Goal: Complete application form

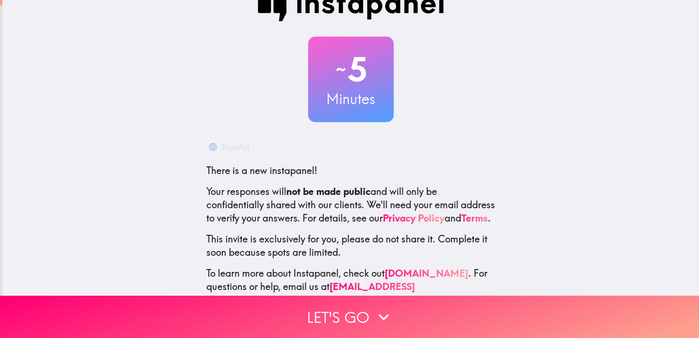
scroll to position [58, 0]
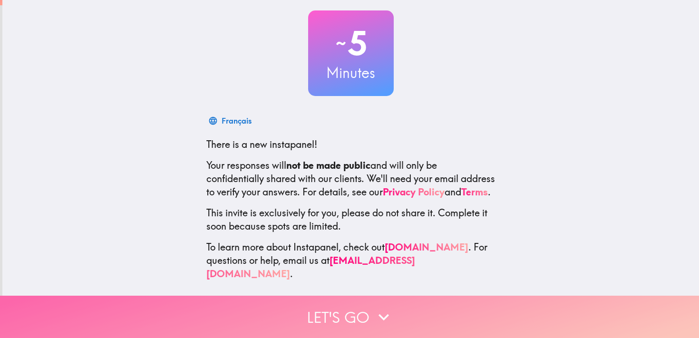
click at [366, 303] on button "Let's go" at bounding box center [349, 317] width 699 height 42
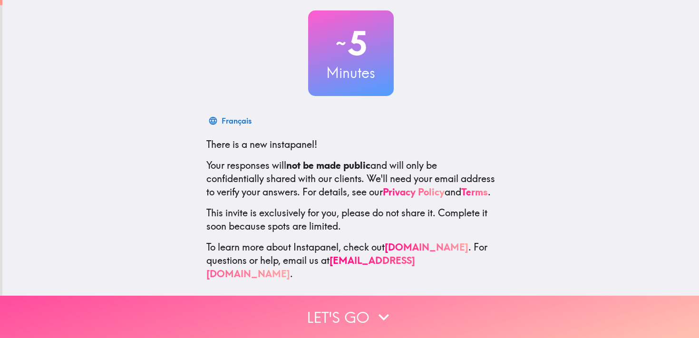
scroll to position [0, 0]
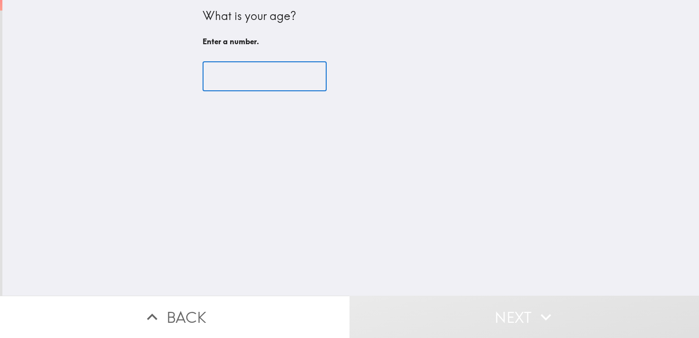
click at [235, 86] on input "number" at bounding box center [265, 76] width 124 height 29
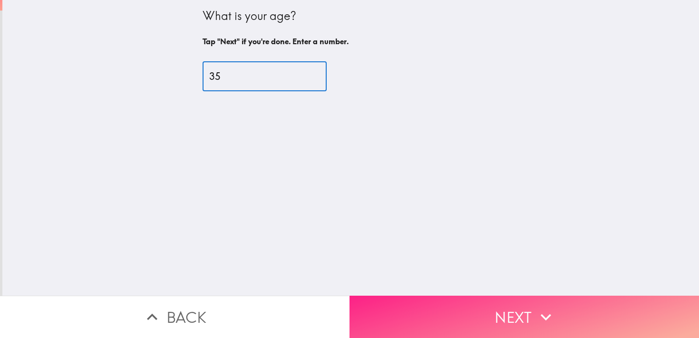
type input "35"
click at [540, 307] on icon "button" at bounding box center [546, 317] width 21 height 21
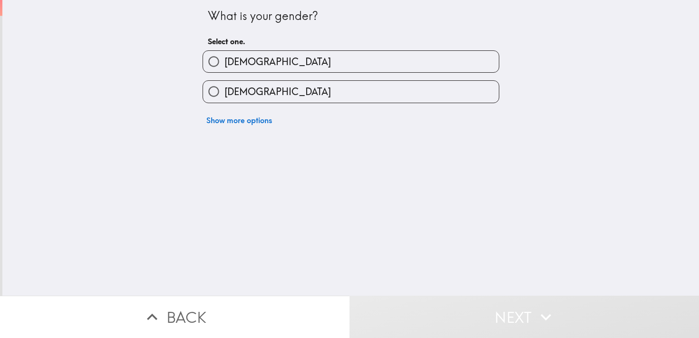
click at [282, 89] on label "[DEMOGRAPHIC_DATA]" at bounding box center [351, 91] width 296 height 21
click at [225, 89] on input "[DEMOGRAPHIC_DATA]" at bounding box center [213, 91] width 21 height 21
radio input "true"
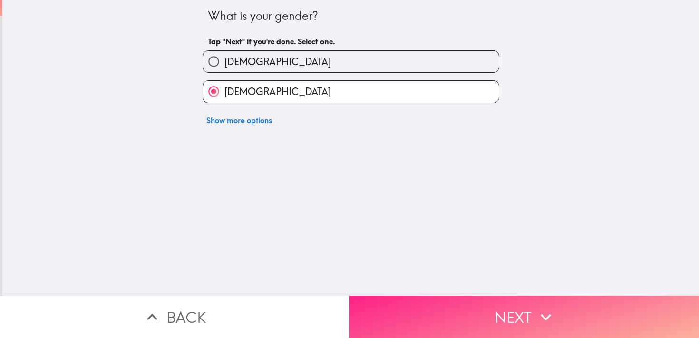
click at [492, 310] on button "Next" at bounding box center [525, 317] width 350 height 42
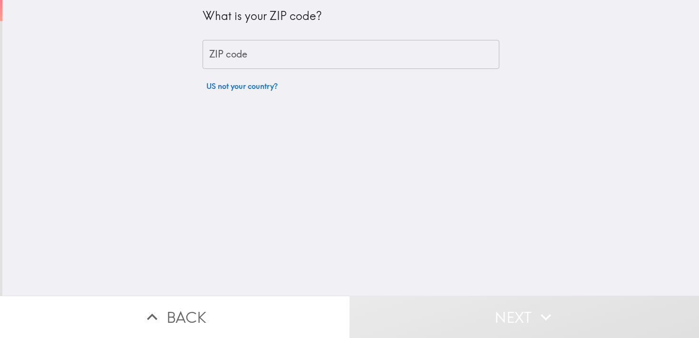
click at [294, 59] on input "ZIP code" at bounding box center [351, 54] width 297 height 29
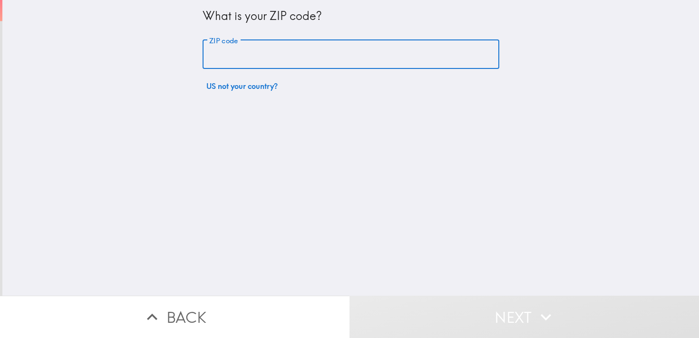
type input "74834"
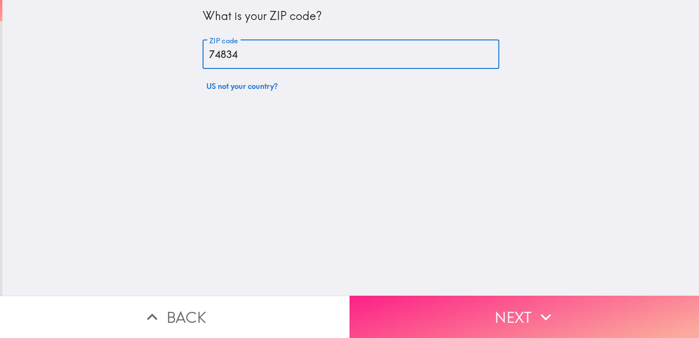
click at [536, 310] on icon "button" at bounding box center [546, 317] width 21 height 21
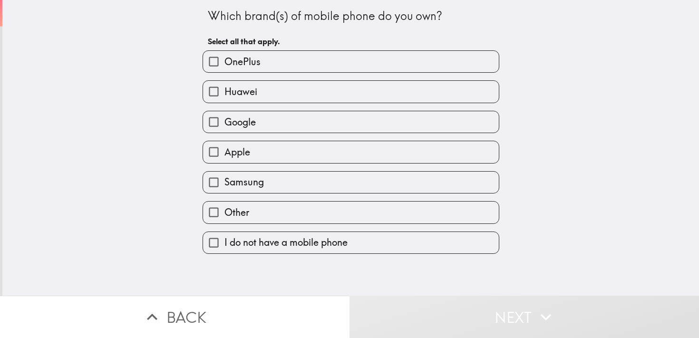
click at [255, 159] on label "Apple" at bounding box center [351, 151] width 296 height 21
click at [225, 159] on input "Apple" at bounding box center [213, 151] width 21 height 21
checkbox input "true"
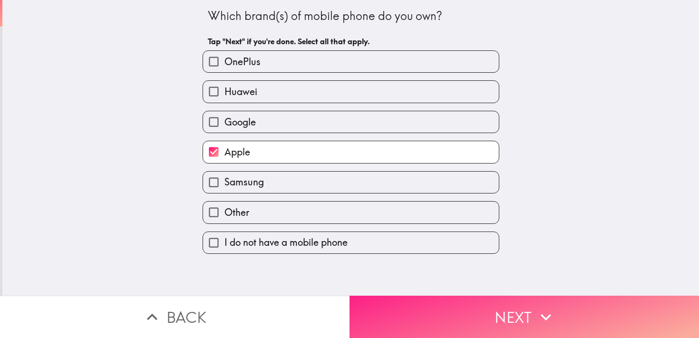
click at [491, 304] on button "Next" at bounding box center [525, 317] width 350 height 42
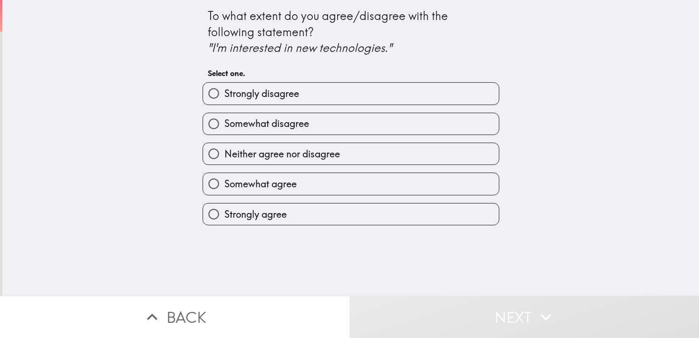
click at [295, 190] on label "Somewhat agree" at bounding box center [351, 183] width 296 height 21
click at [225, 190] on input "Somewhat agree" at bounding box center [213, 183] width 21 height 21
radio input "true"
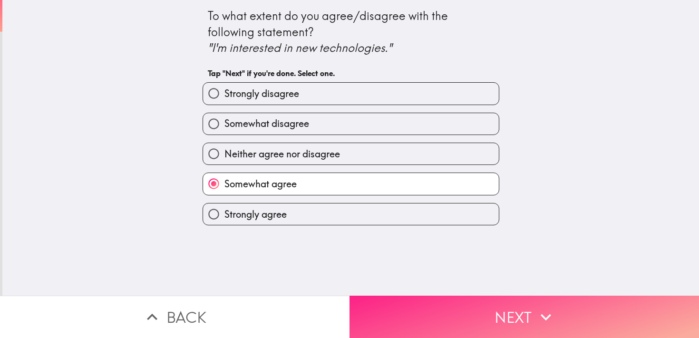
click at [538, 312] on icon "button" at bounding box center [546, 317] width 21 height 21
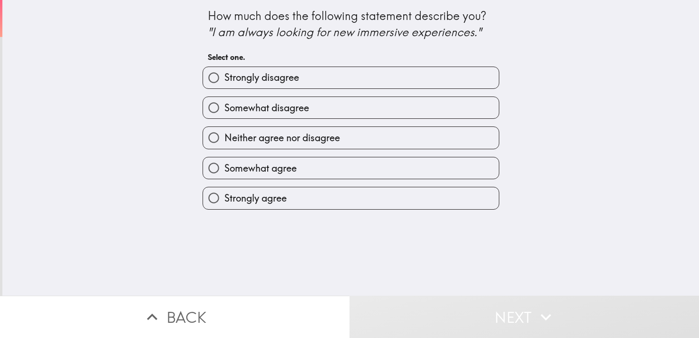
click at [304, 166] on label "Somewhat agree" at bounding box center [351, 167] width 296 height 21
click at [225, 166] on input "Somewhat agree" at bounding box center [213, 167] width 21 height 21
radio input "true"
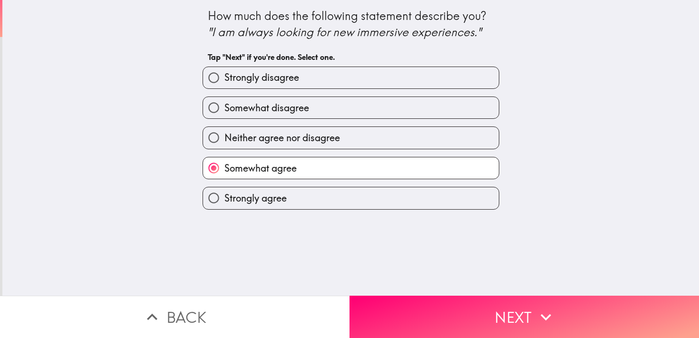
drag, startPoint x: 509, startPoint y: 314, endPoint x: 507, endPoint y: 298, distance: 15.8
click at [508, 314] on button "Next" at bounding box center [525, 317] width 350 height 42
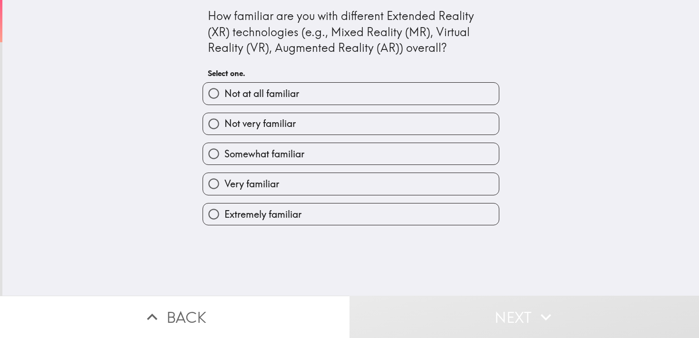
click at [271, 159] on span "Somewhat familiar" at bounding box center [265, 153] width 80 height 13
click at [225, 159] on input "Somewhat familiar" at bounding box center [213, 153] width 21 height 21
radio input "true"
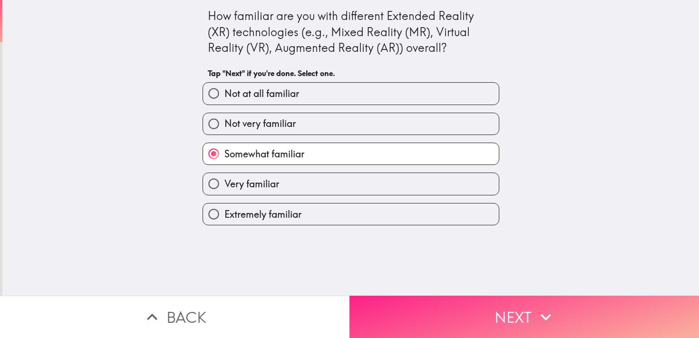
click at [536, 310] on icon "button" at bounding box center [546, 317] width 21 height 21
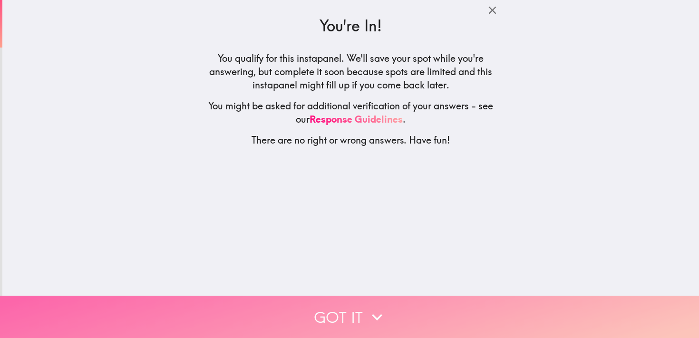
click at [352, 307] on button "Got it" at bounding box center [349, 317] width 699 height 42
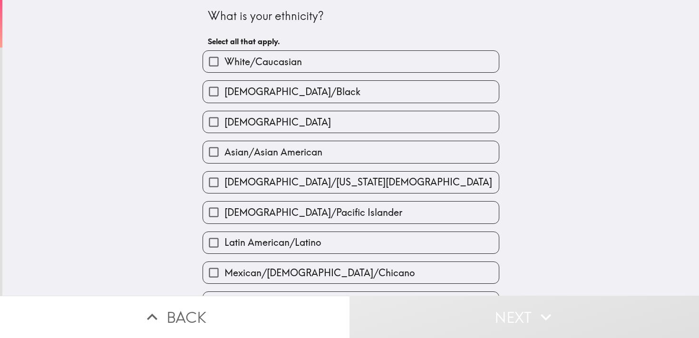
click at [280, 69] on label "White/Caucasian" at bounding box center [351, 61] width 296 height 21
click at [225, 69] on input "White/Caucasian" at bounding box center [213, 61] width 21 height 21
checkbox input "true"
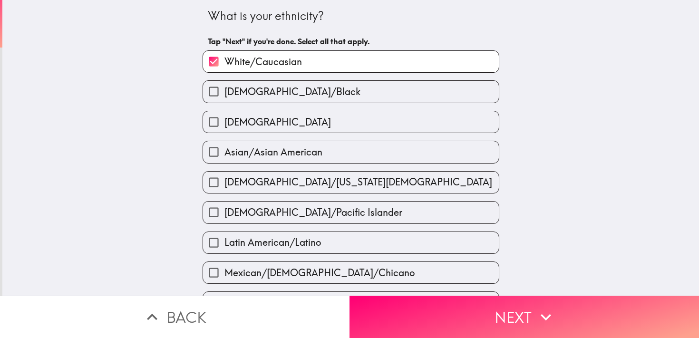
click at [252, 126] on span "[DEMOGRAPHIC_DATA]" at bounding box center [278, 122] width 107 height 13
click at [225, 126] on input "[DEMOGRAPHIC_DATA]" at bounding box center [213, 121] width 21 height 21
checkbox input "true"
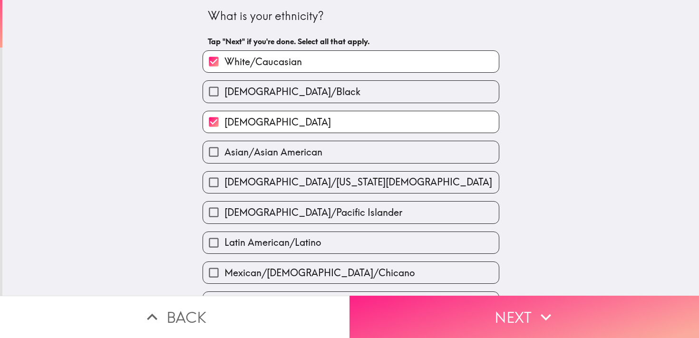
click at [509, 296] on button "Next" at bounding box center [525, 317] width 350 height 42
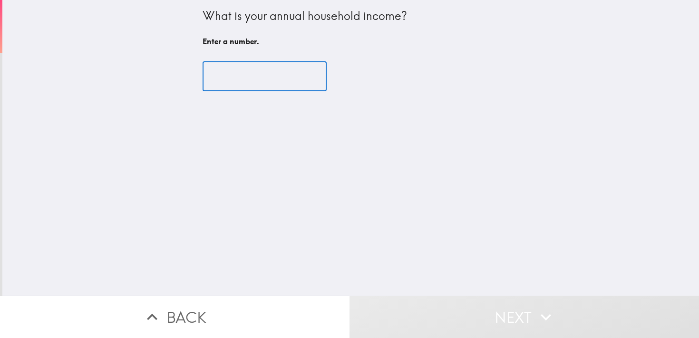
click at [263, 75] on input "number" at bounding box center [265, 76] width 124 height 29
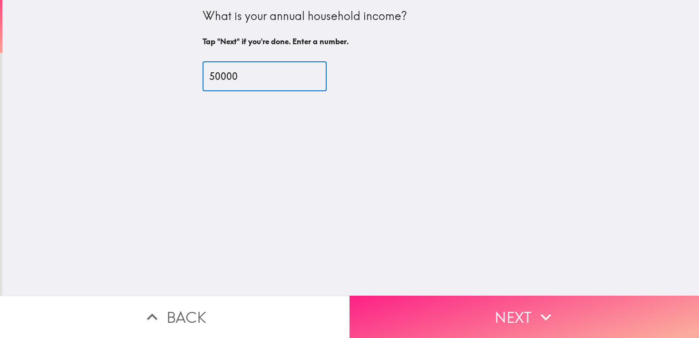
type input "50000"
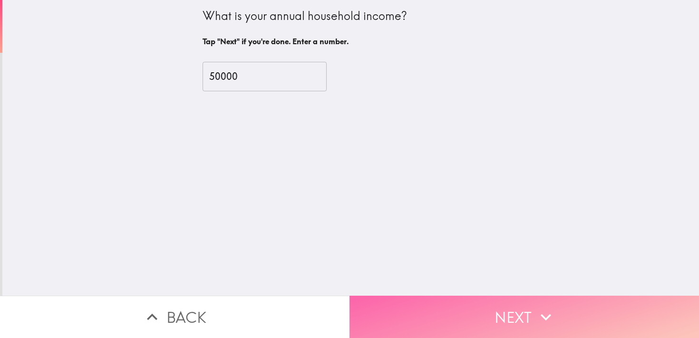
drag, startPoint x: 548, startPoint y: 298, endPoint x: 539, endPoint y: 289, distance: 12.1
click at [547, 298] on button "Next" at bounding box center [525, 317] width 350 height 42
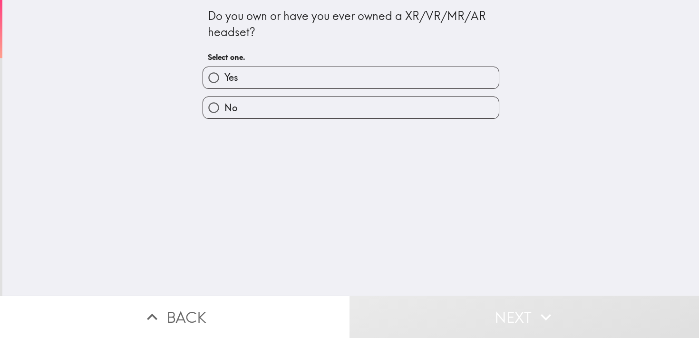
click at [254, 78] on label "Yes" at bounding box center [351, 77] width 296 height 21
click at [225, 78] on input "Yes" at bounding box center [213, 77] width 21 height 21
radio input "true"
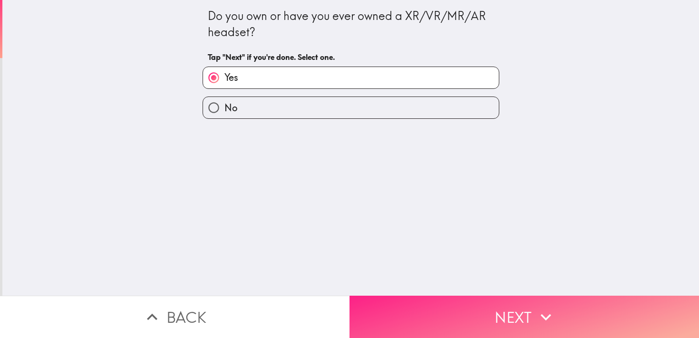
click at [543, 308] on icon "button" at bounding box center [546, 317] width 21 height 21
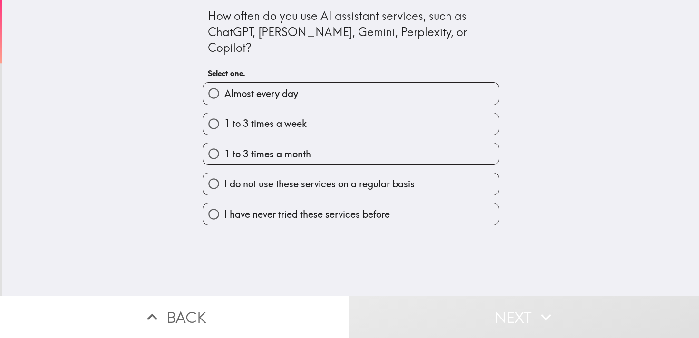
click at [296, 117] on span "1 to 3 times a week" at bounding box center [266, 123] width 82 height 13
click at [225, 113] on input "1 to 3 times a week" at bounding box center [213, 123] width 21 height 21
radio input "true"
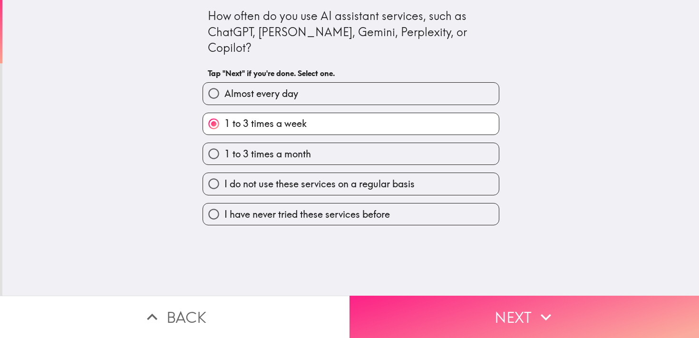
click at [512, 308] on button "Next" at bounding box center [525, 317] width 350 height 42
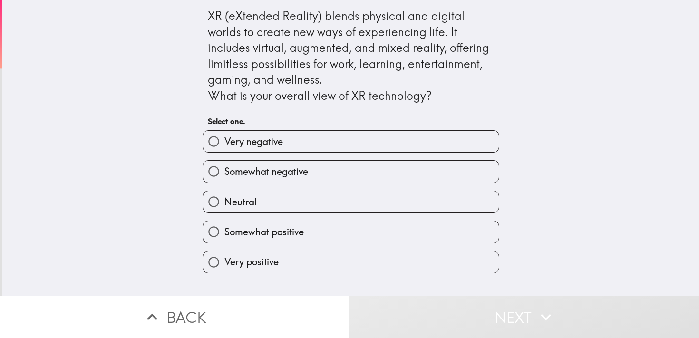
click at [296, 227] on span "Somewhat positive" at bounding box center [264, 231] width 79 height 13
click at [225, 227] on input "Somewhat positive" at bounding box center [213, 231] width 21 height 21
radio input "true"
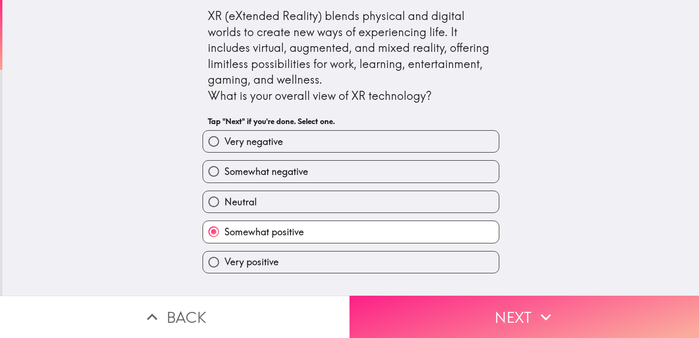
drag, startPoint x: 476, startPoint y: 299, endPoint x: 489, endPoint y: 245, distance: 55.3
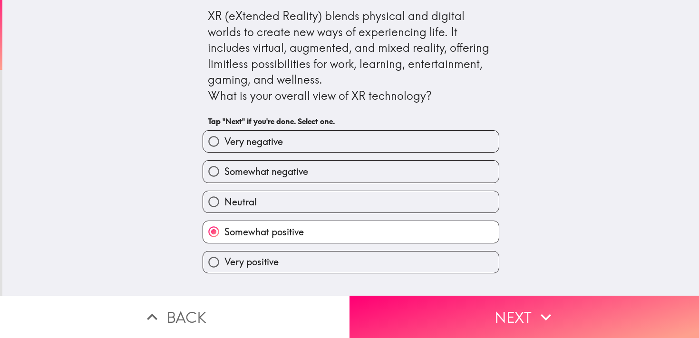
click at [475, 299] on button "Next" at bounding box center [525, 317] width 350 height 42
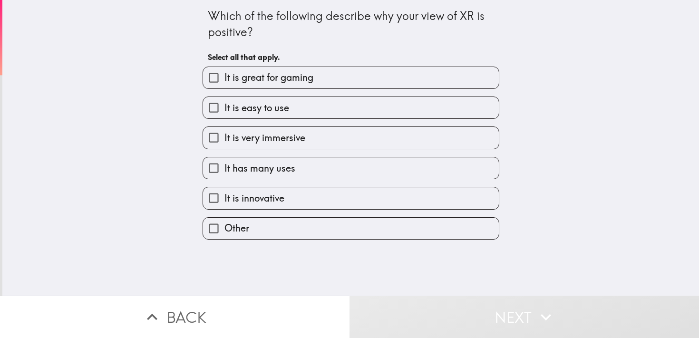
click at [289, 80] on span "It is great for gaming" at bounding box center [269, 77] width 89 height 13
click at [225, 80] on input "It is great for gaming" at bounding box center [213, 77] width 21 height 21
checkbox input "true"
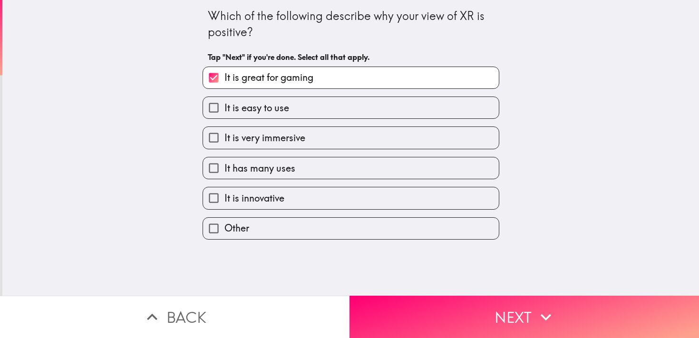
click at [277, 108] on span "It is easy to use" at bounding box center [257, 107] width 65 height 13
click at [225, 108] on input "It is easy to use" at bounding box center [213, 107] width 21 height 21
checkbox input "true"
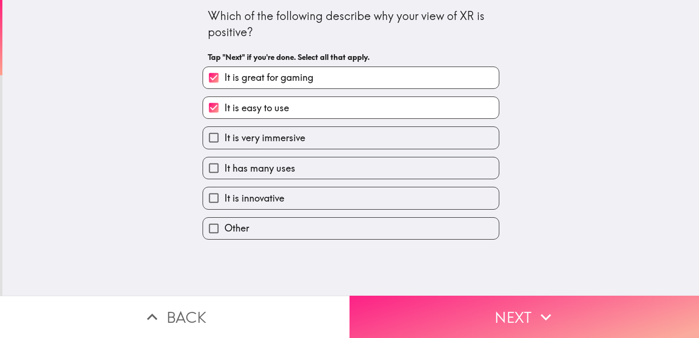
click at [496, 312] on button "Next" at bounding box center [525, 317] width 350 height 42
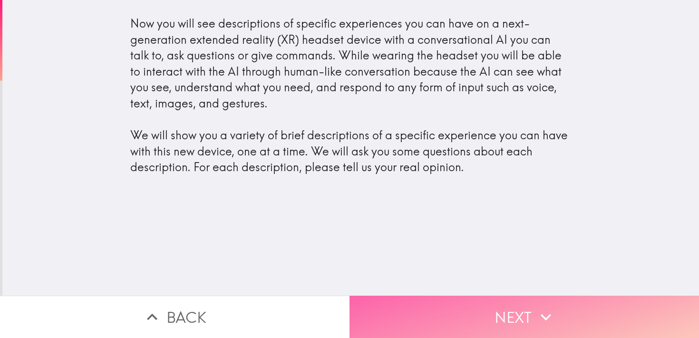
click at [495, 296] on button "Next" at bounding box center [525, 317] width 350 height 42
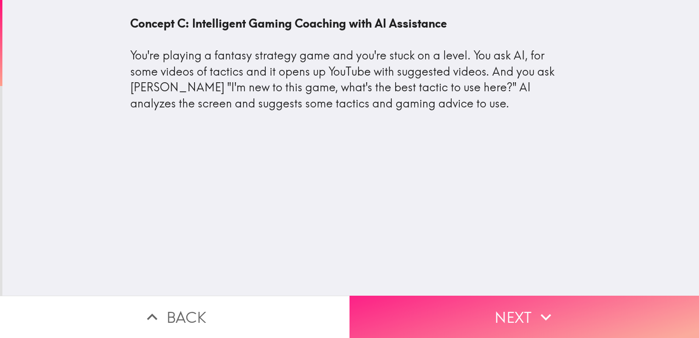
click at [536, 313] on icon "button" at bounding box center [546, 317] width 21 height 21
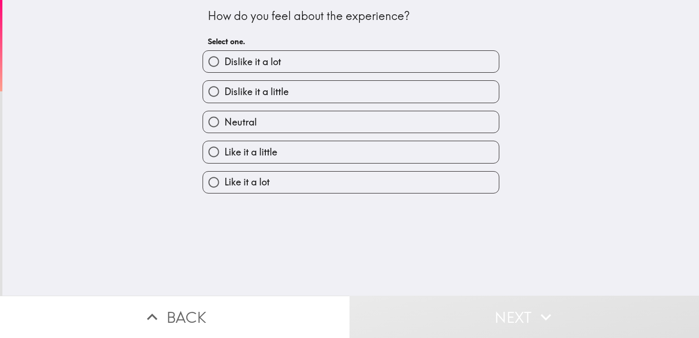
click at [284, 157] on label "Like it a little" at bounding box center [351, 151] width 296 height 21
click at [225, 157] on input "Like it a little" at bounding box center [213, 151] width 21 height 21
radio input "true"
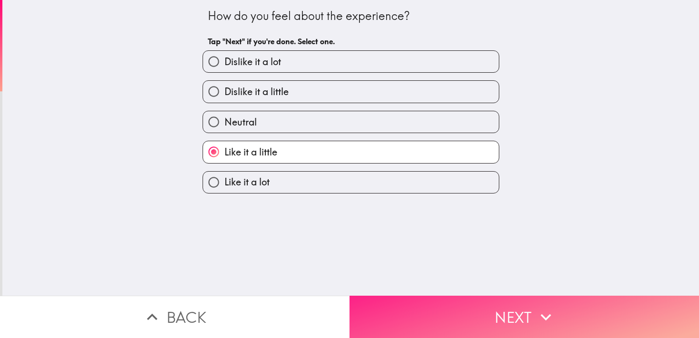
click at [531, 303] on button "Next" at bounding box center [525, 317] width 350 height 42
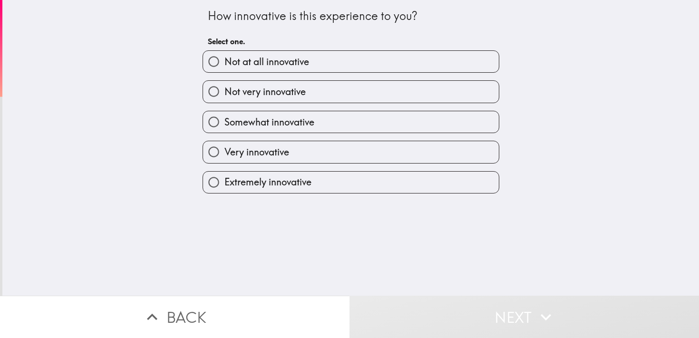
click at [286, 155] on label "Very innovative" at bounding box center [351, 151] width 296 height 21
click at [225, 155] on input "Very innovative" at bounding box center [213, 151] width 21 height 21
radio input "true"
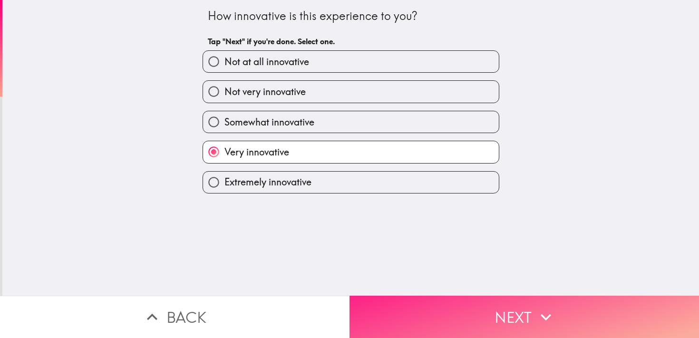
click at [514, 302] on button "Next" at bounding box center [525, 317] width 350 height 42
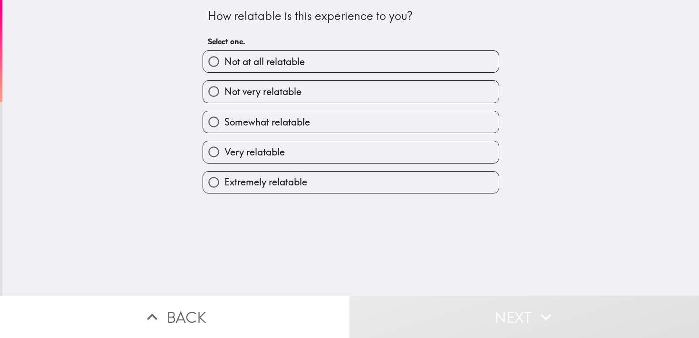
click at [288, 125] on span "Somewhat relatable" at bounding box center [268, 122] width 86 height 13
click at [225, 125] on input "Somewhat relatable" at bounding box center [213, 121] width 21 height 21
radio input "true"
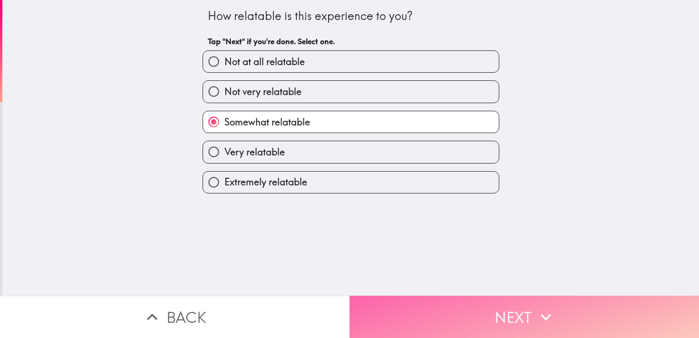
click at [523, 310] on button "Next" at bounding box center [525, 317] width 350 height 42
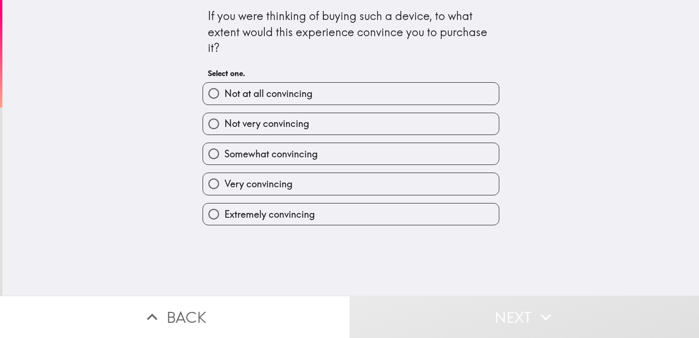
click at [317, 156] on label "Somewhat convincing" at bounding box center [351, 153] width 296 height 21
click at [225, 156] on input "Somewhat convincing" at bounding box center [213, 153] width 21 height 21
radio input "true"
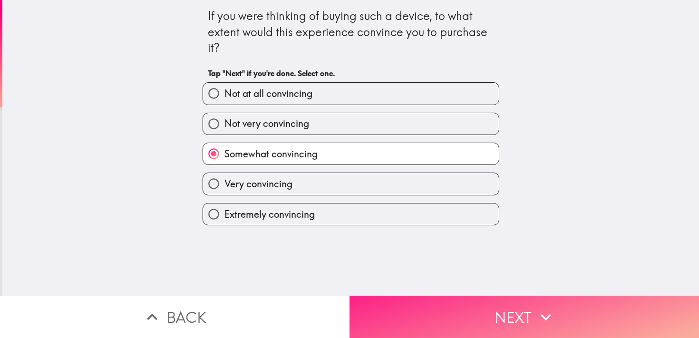
click at [512, 307] on button "Next" at bounding box center [525, 317] width 350 height 42
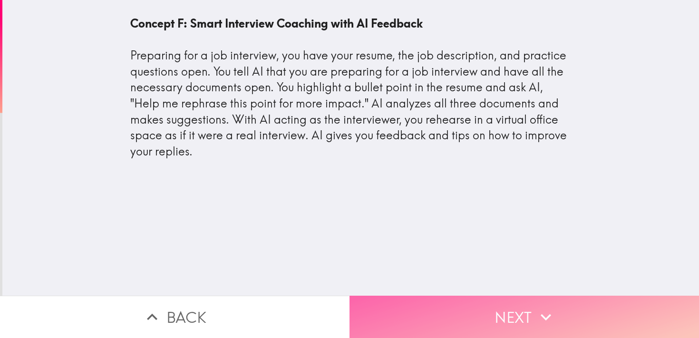
click at [557, 297] on button "Next" at bounding box center [525, 317] width 350 height 42
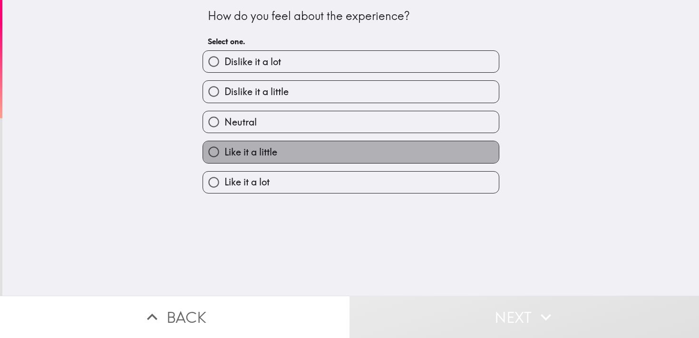
click at [251, 154] on span "Like it a little" at bounding box center [251, 152] width 53 height 13
click at [225, 154] on input "Like it a little" at bounding box center [213, 151] width 21 height 21
radio input "true"
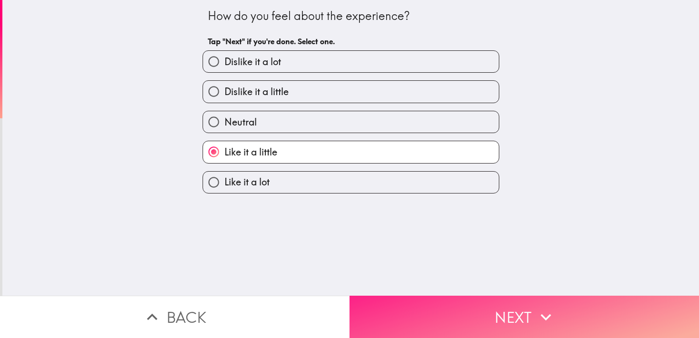
click at [506, 311] on button "Next" at bounding box center [525, 317] width 350 height 42
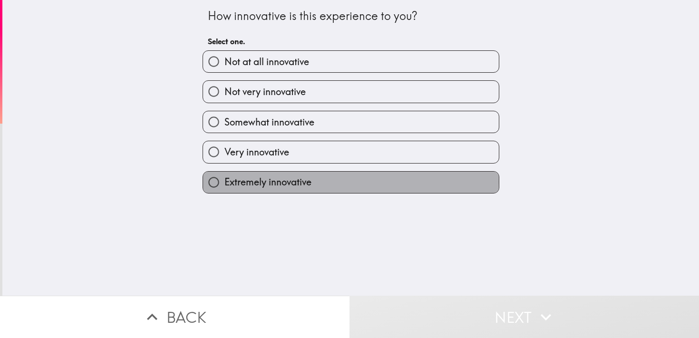
click at [333, 184] on label "Extremely innovative" at bounding box center [351, 182] width 296 height 21
click at [225, 184] on input "Extremely innovative" at bounding box center [213, 182] width 21 height 21
radio input "true"
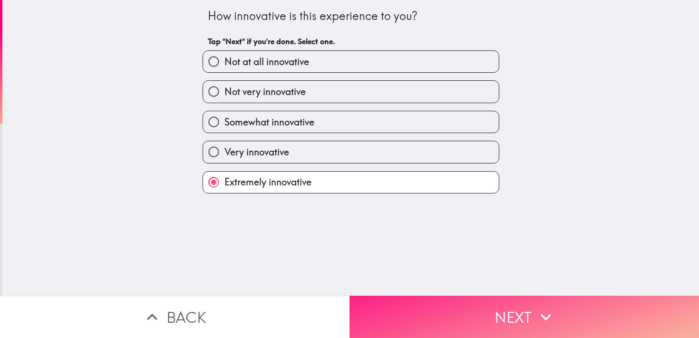
click at [505, 321] on button "Next" at bounding box center [525, 317] width 350 height 42
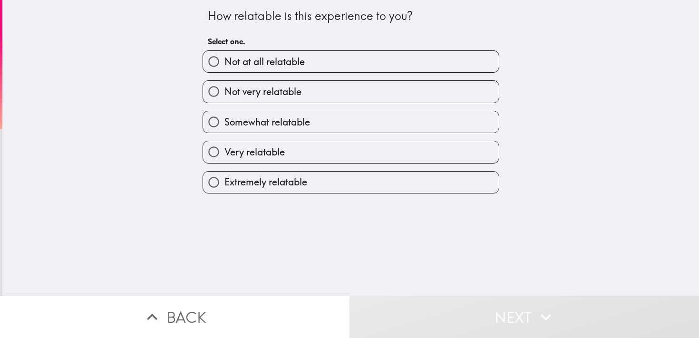
click at [270, 158] on span "Very relatable" at bounding box center [255, 152] width 60 height 13
click at [225, 158] on input "Very relatable" at bounding box center [213, 151] width 21 height 21
radio input "true"
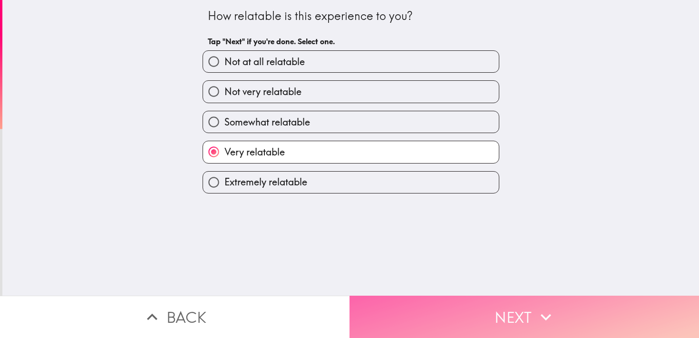
click at [530, 313] on button "Next" at bounding box center [525, 317] width 350 height 42
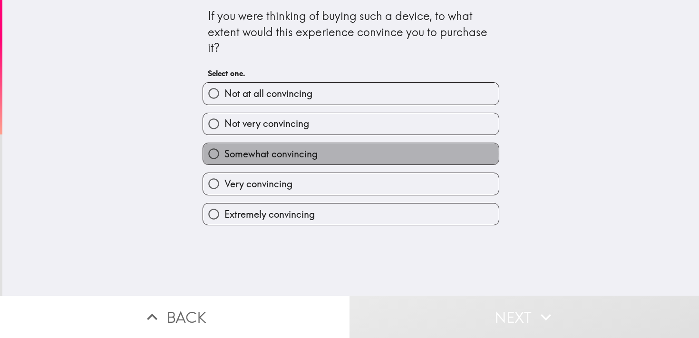
click at [305, 156] on span "Somewhat convincing" at bounding box center [271, 153] width 93 height 13
click at [225, 156] on input "Somewhat convincing" at bounding box center [213, 153] width 21 height 21
radio input "true"
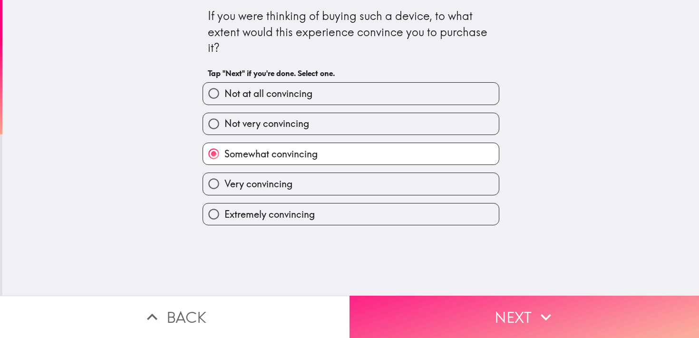
click at [493, 315] on button "Next" at bounding box center [525, 317] width 350 height 42
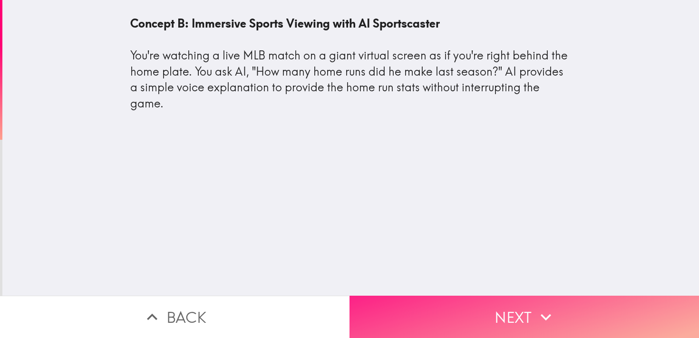
click at [536, 298] on button "Next" at bounding box center [525, 317] width 350 height 42
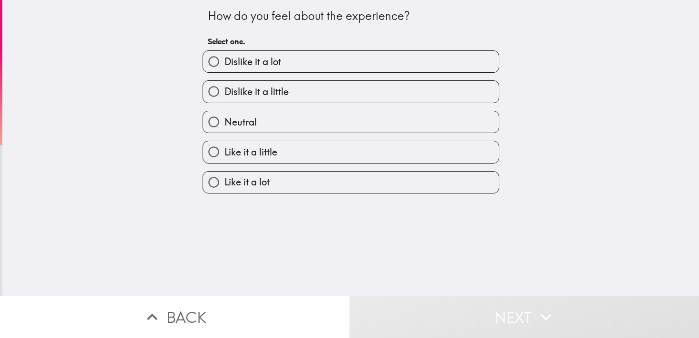
click at [273, 186] on label "Like it a lot" at bounding box center [351, 182] width 296 height 21
click at [225, 186] on input "Like it a lot" at bounding box center [213, 182] width 21 height 21
radio input "true"
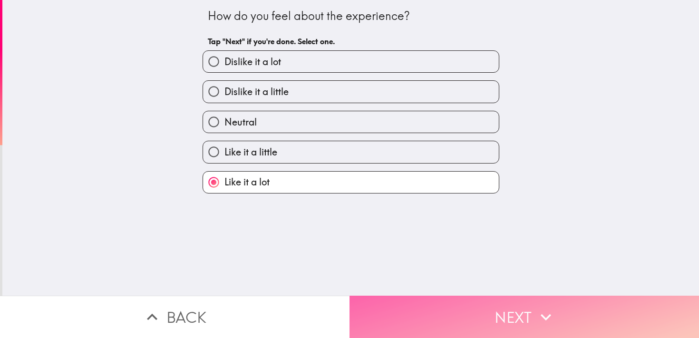
click at [501, 313] on button "Next" at bounding box center [525, 317] width 350 height 42
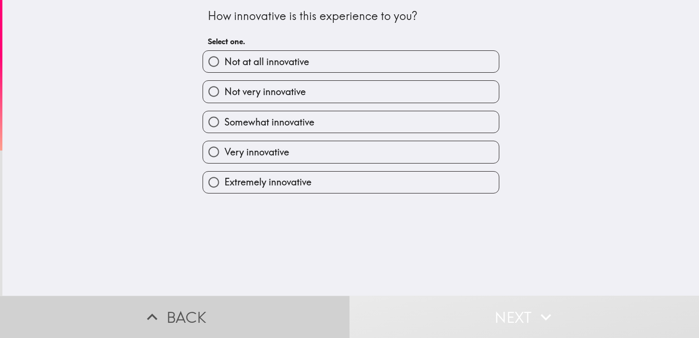
click at [242, 313] on button "Back" at bounding box center [175, 317] width 350 height 42
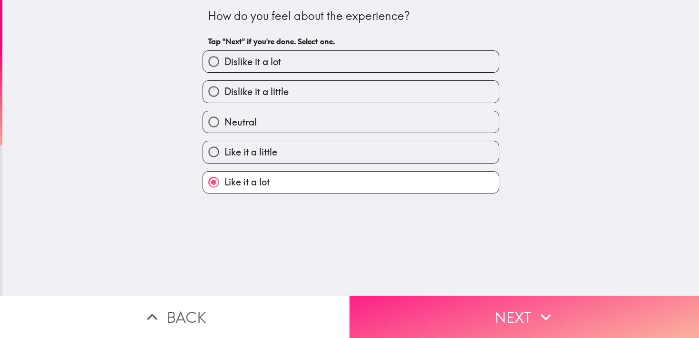
click at [573, 316] on button "Next" at bounding box center [525, 317] width 350 height 42
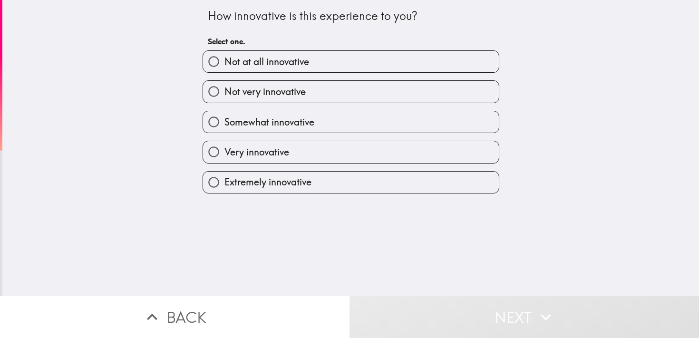
click at [309, 145] on label "Very innovative" at bounding box center [351, 151] width 296 height 21
click at [225, 145] on input "Very innovative" at bounding box center [213, 151] width 21 height 21
radio input "true"
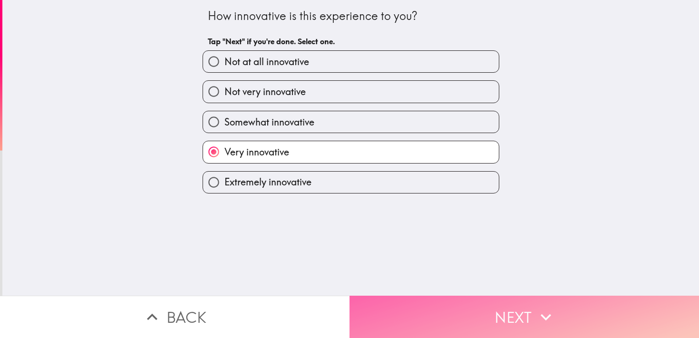
click at [507, 301] on button "Next" at bounding box center [525, 317] width 350 height 42
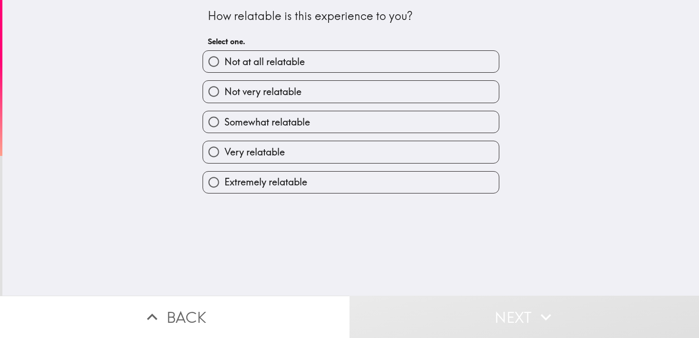
click at [305, 149] on label "Very relatable" at bounding box center [351, 151] width 296 height 21
click at [225, 149] on input "Very relatable" at bounding box center [213, 151] width 21 height 21
radio input "true"
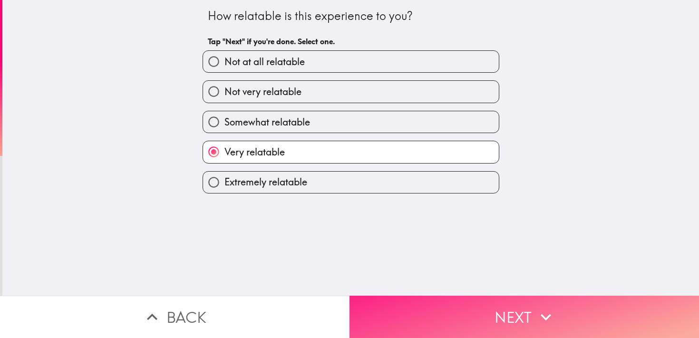
click at [489, 306] on button "Next" at bounding box center [525, 317] width 350 height 42
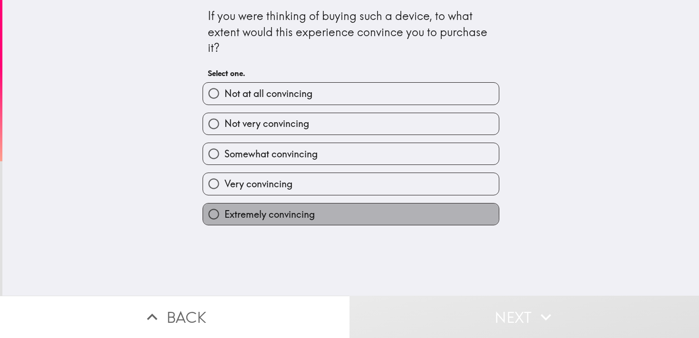
click at [305, 215] on span "Extremely convincing" at bounding box center [270, 214] width 90 height 13
click at [225, 215] on input "Extremely convincing" at bounding box center [213, 214] width 21 height 21
radio input "true"
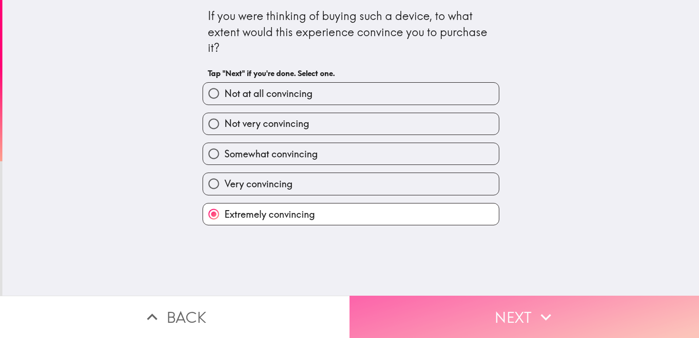
click at [497, 296] on button "Next" at bounding box center [525, 317] width 350 height 42
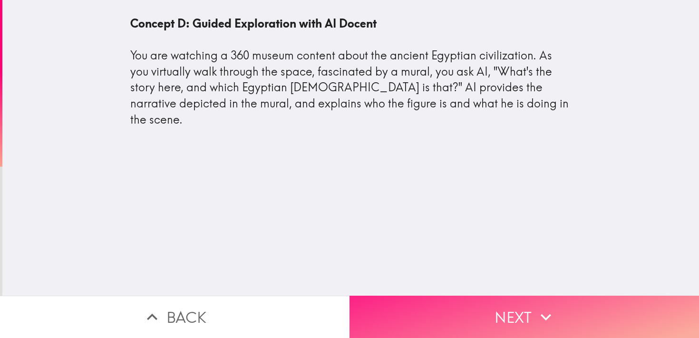
drag, startPoint x: 453, startPoint y: 297, endPoint x: 455, endPoint y: 162, distance: 135.6
click at [452, 297] on button "Next" at bounding box center [525, 317] width 350 height 42
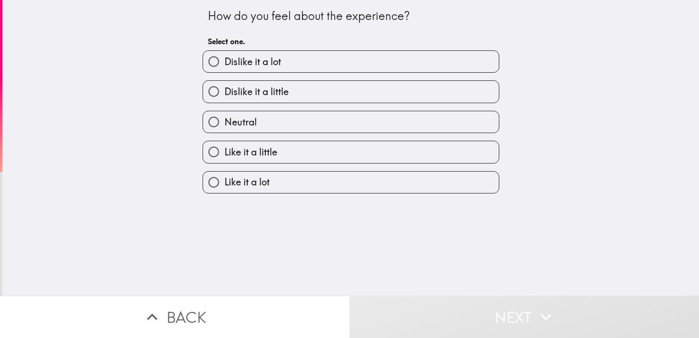
click at [271, 157] on span "Like it a little" at bounding box center [251, 152] width 53 height 13
click at [225, 157] on input "Like it a little" at bounding box center [213, 151] width 21 height 21
radio input "true"
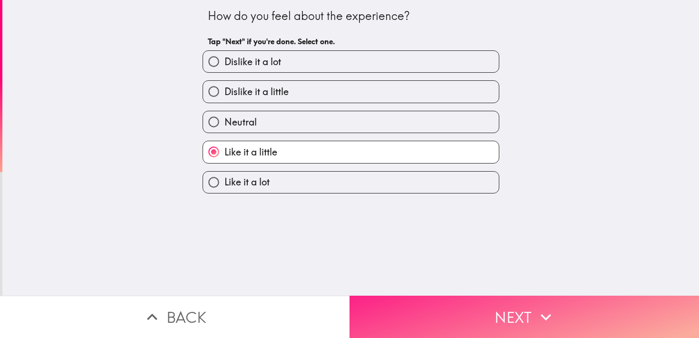
click at [482, 323] on button "Next" at bounding box center [525, 317] width 350 height 42
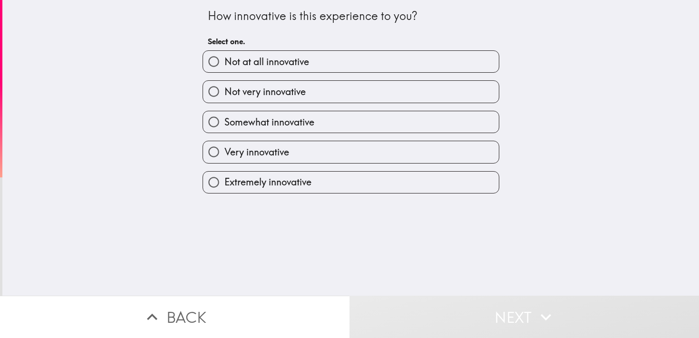
click at [271, 189] on span "Extremely innovative" at bounding box center [268, 182] width 87 height 13
click at [225, 191] on input "Extremely innovative" at bounding box center [213, 182] width 21 height 21
radio input "true"
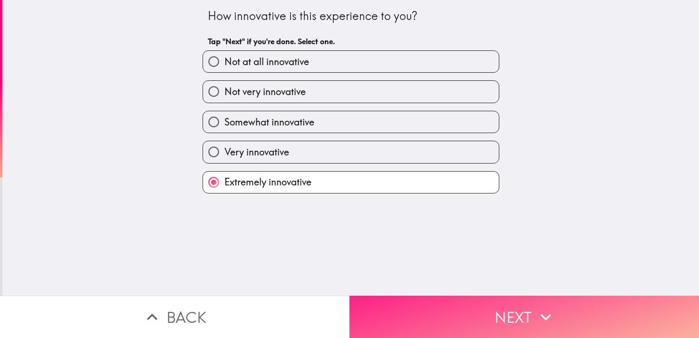
click at [517, 306] on button "Next" at bounding box center [525, 317] width 350 height 42
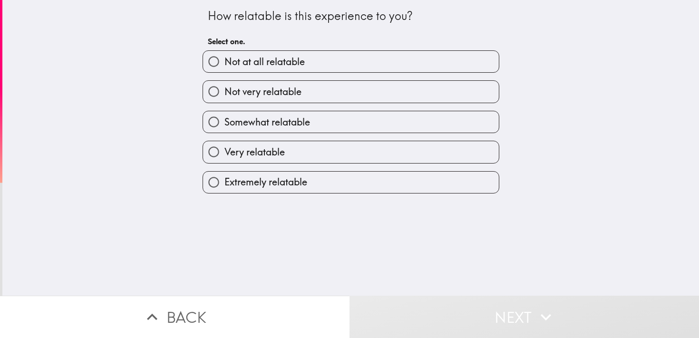
click at [287, 149] on label "Very relatable" at bounding box center [351, 151] width 296 height 21
click at [225, 149] on input "Very relatable" at bounding box center [213, 151] width 21 height 21
radio input "true"
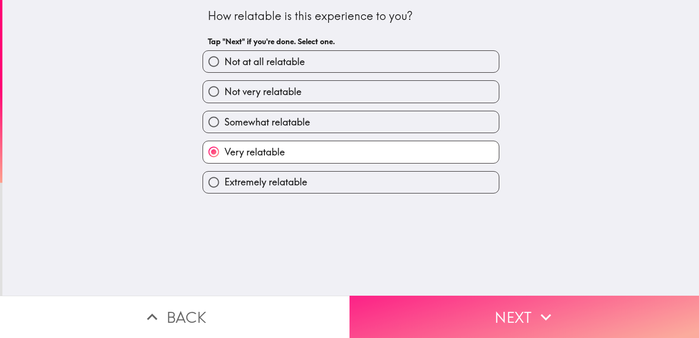
click at [495, 308] on button "Next" at bounding box center [525, 317] width 350 height 42
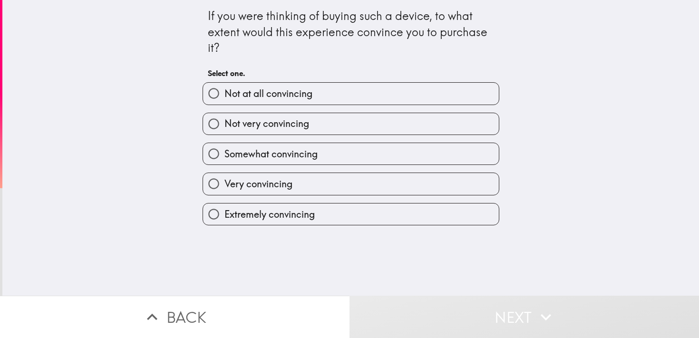
click at [299, 159] on span "Somewhat convincing" at bounding box center [271, 153] width 93 height 13
click at [225, 159] on input "Somewhat convincing" at bounding box center [213, 153] width 21 height 21
radio input "true"
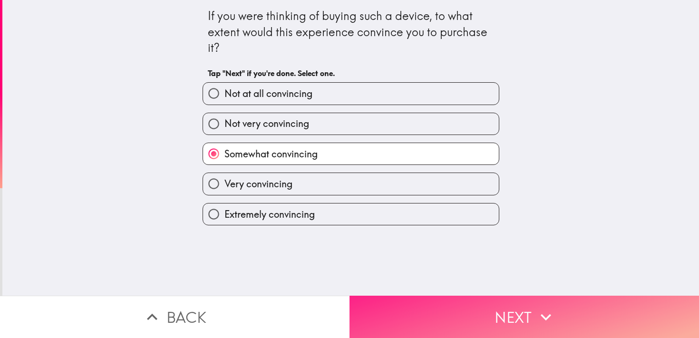
click at [540, 319] on icon "button" at bounding box center [546, 317] width 21 height 21
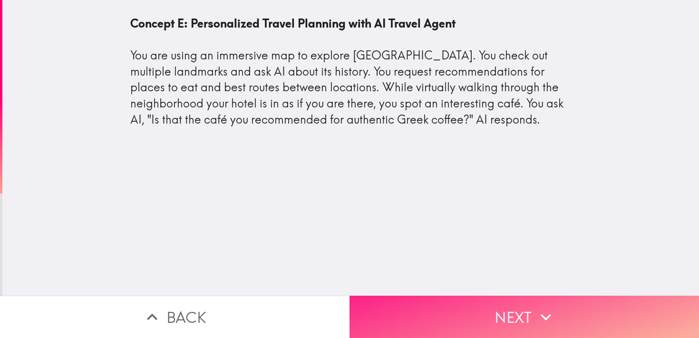
click at [529, 320] on button "Next" at bounding box center [525, 317] width 350 height 42
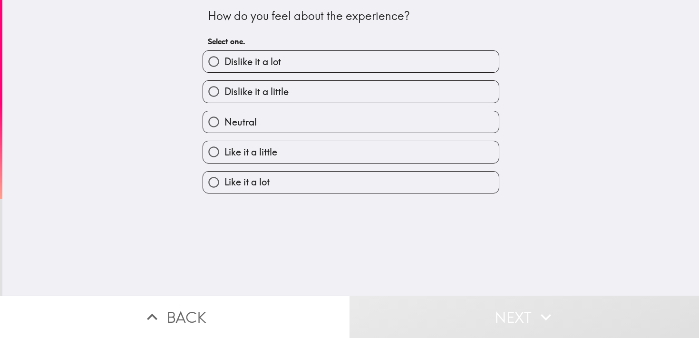
click at [295, 158] on label "Like it a little" at bounding box center [351, 151] width 296 height 21
click at [225, 158] on input "Like it a little" at bounding box center [213, 151] width 21 height 21
radio input "true"
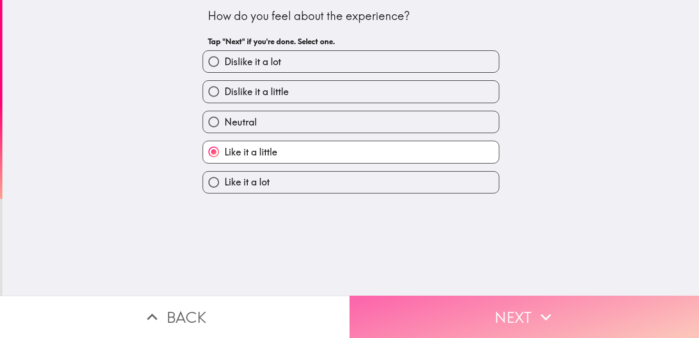
click at [493, 311] on button "Next" at bounding box center [525, 317] width 350 height 42
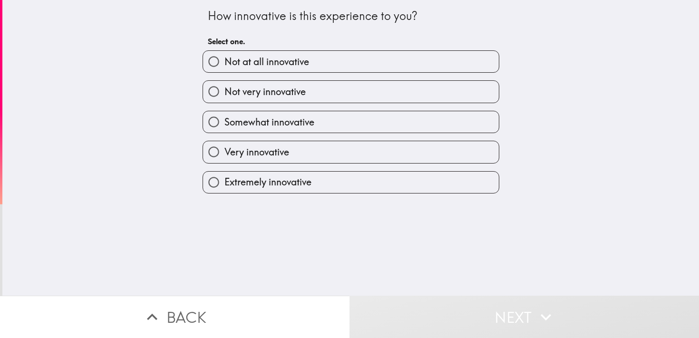
click at [302, 180] on span "Extremely innovative" at bounding box center [268, 182] width 87 height 13
click at [225, 180] on input "Extremely innovative" at bounding box center [213, 182] width 21 height 21
radio input "true"
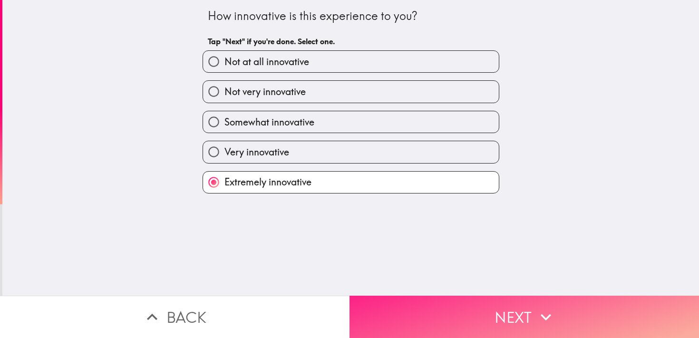
click at [498, 308] on button "Next" at bounding box center [525, 317] width 350 height 42
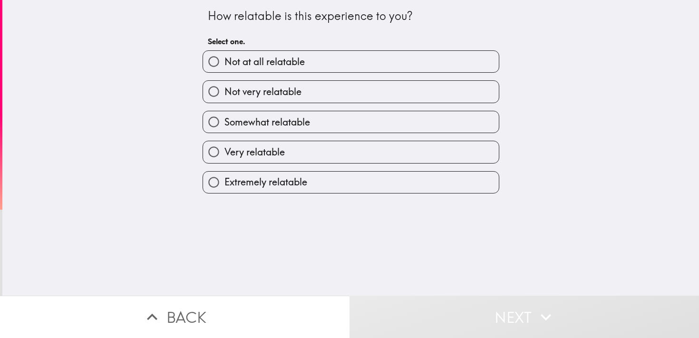
click at [321, 151] on label "Very relatable" at bounding box center [351, 151] width 296 height 21
click at [225, 151] on input "Very relatable" at bounding box center [213, 151] width 21 height 21
radio input "true"
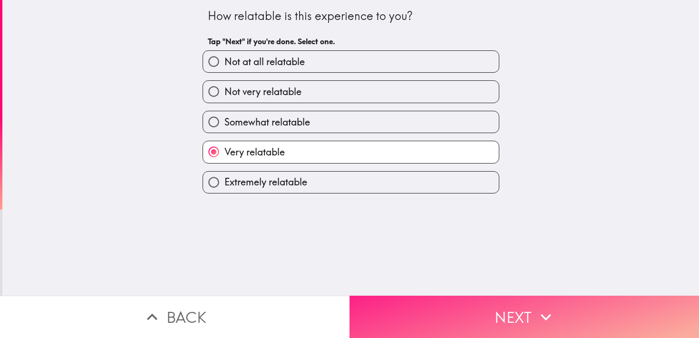
click at [482, 303] on button "Next" at bounding box center [525, 317] width 350 height 42
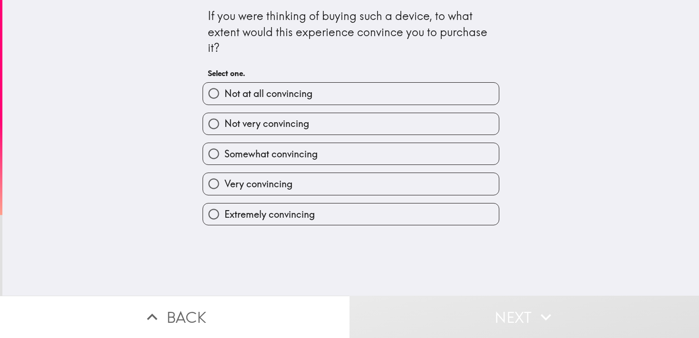
click at [309, 157] on span "Somewhat convincing" at bounding box center [271, 153] width 93 height 13
click at [225, 157] on input "Somewhat convincing" at bounding box center [213, 153] width 21 height 21
radio input "true"
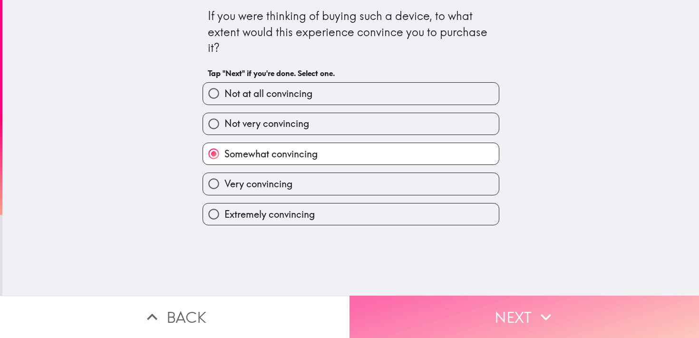
click at [528, 312] on button "Next" at bounding box center [525, 317] width 350 height 42
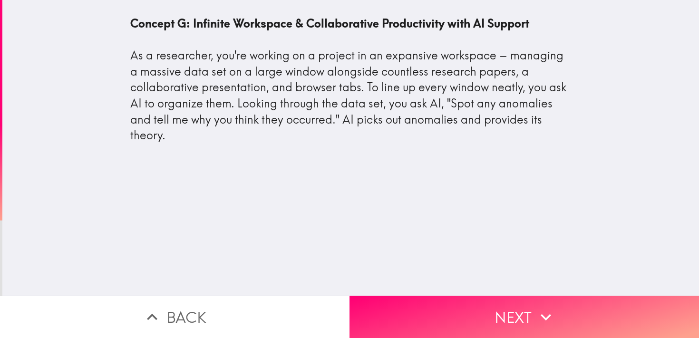
drag, startPoint x: 495, startPoint y: 312, endPoint x: 356, endPoint y: 149, distance: 213.5
click at [494, 312] on button "Next" at bounding box center [525, 317] width 350 height 42
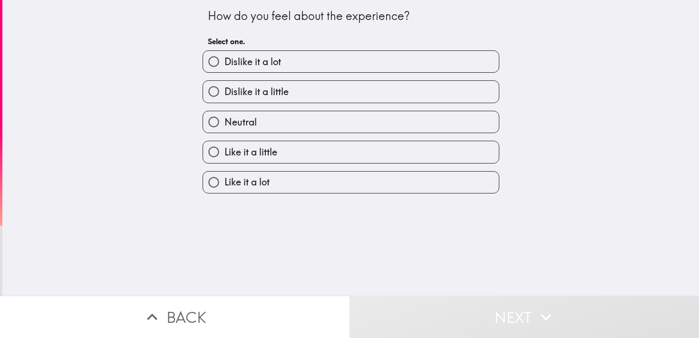
click at [278, 155] on label "Like it a little" at bounding box center [351, 151] width 296 height 21
click at [225, 155] on input "Like it a little" at bounding box center [213, 151] width 21 height 21
radio input "true"
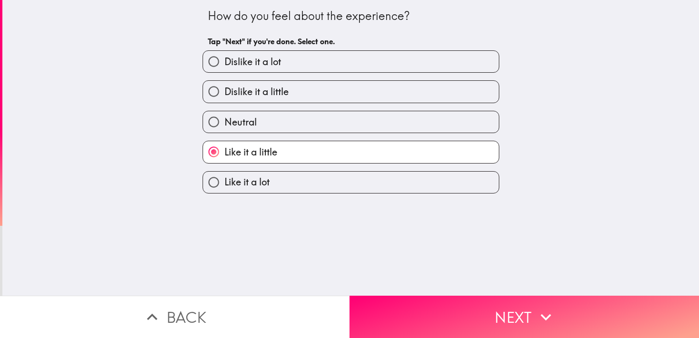
drag, startPoint x: 524, startPoint y: 325, endPoint x: 482, endPoint y: 191, distance: 141.0
click at [524, 325] on button "Next" at bounding box center [525, 317] width 350 height 42
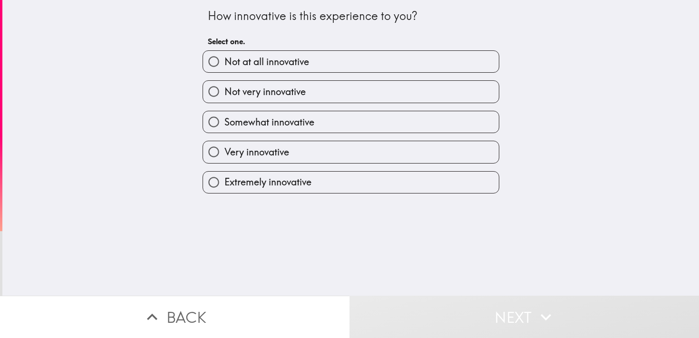
click at [281, 185] on span "Extremely innovative" at bounding box center [268, 182] width 87 height 13
click at [225, 185] on input "Extremely innovative" at bounding box center [213, 182] width 21 height 21
radio input "true"
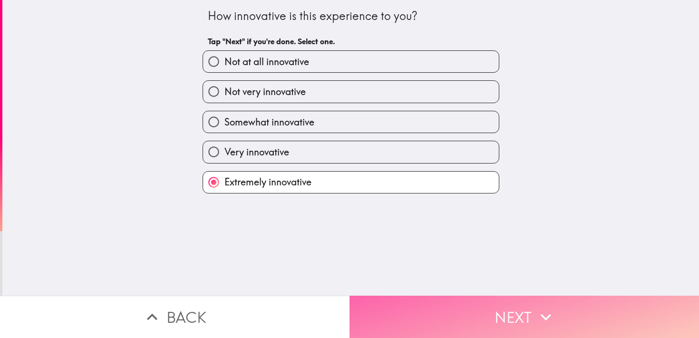
click at [487, 311] on button "Next" at bounding box center [525, 317] width 350 height 42
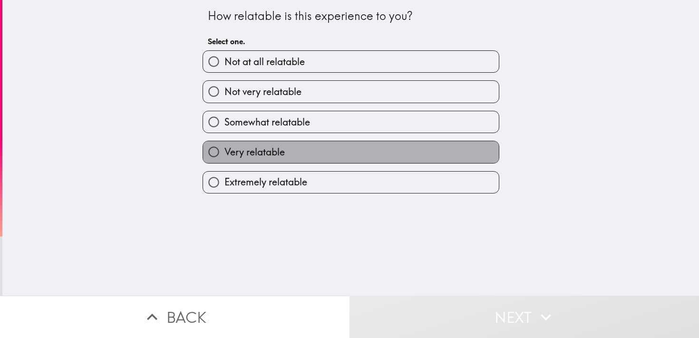
click at [283, 146] on label "Very relatable" at bounding box center [351, 151] width 296 height 21
click at [225, 146] on input "Very relatable" at bounding box center [213, 151] width 21 height 21
radio input "true"
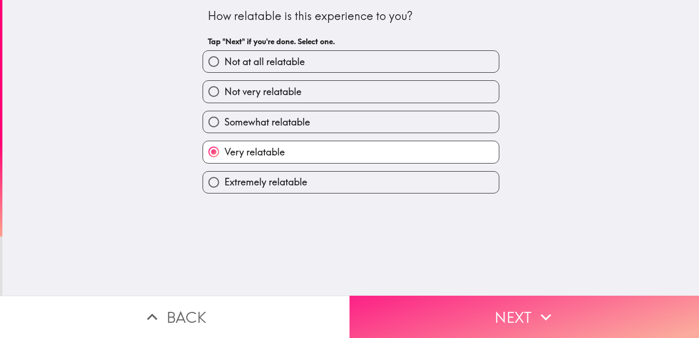
click at [488, 308] on button "Next" at bounding box center [525, 317] width 350 height 42
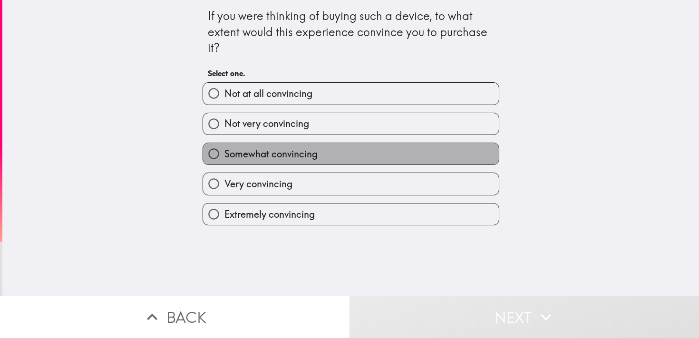
click at [306, 152] on span "Somewhat convincing" at bounding box center [271, 153] width 93 height 13
click at [225, 152] on input "Somewhat convincing" at bounding box center [213, 153] width 21 height 21
radio input "true"
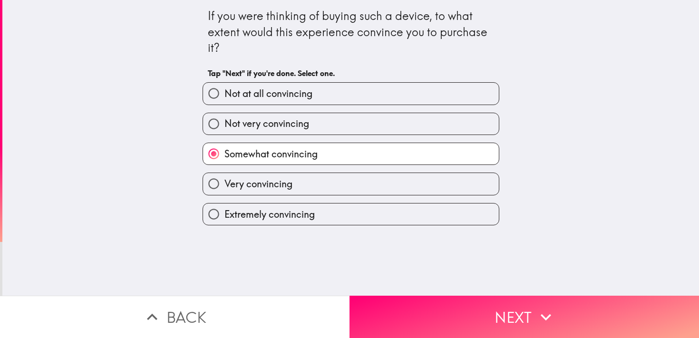
drag, startPoint x: 497, startPoint y: 308, endPoint x: 455, endPoint y: 190, distance: 124.9
click at [497, 307] on button "Next" at bounding box center [525, 317] width 350 height 42
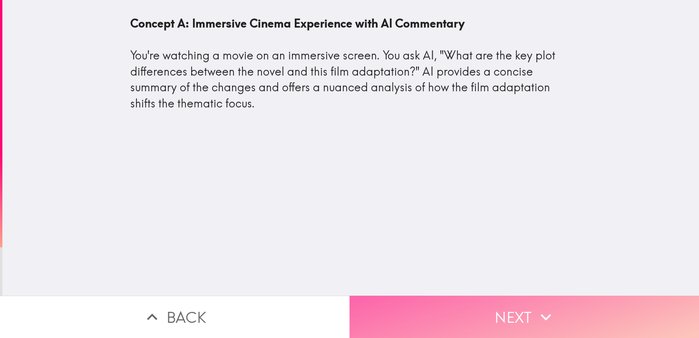
click at [520, 304] on button "Next" at bounding box center [525, 317] width 350 height 42
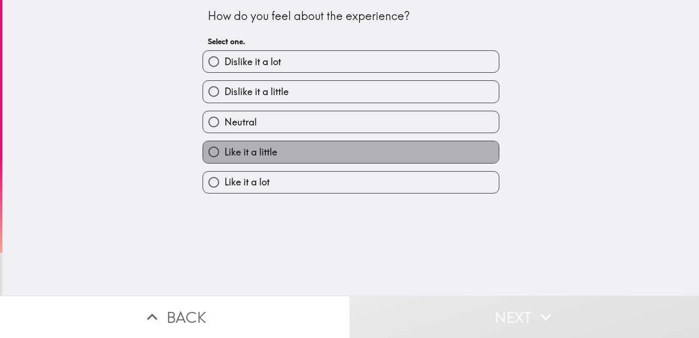
click at [285, 152] on label "Like it a little" at bounding box center [351, 151] width 296 height 21
click at [225, 152] on input "Like it a little" at bounding box center [213, 151] width 21 height 21
radio input "true"
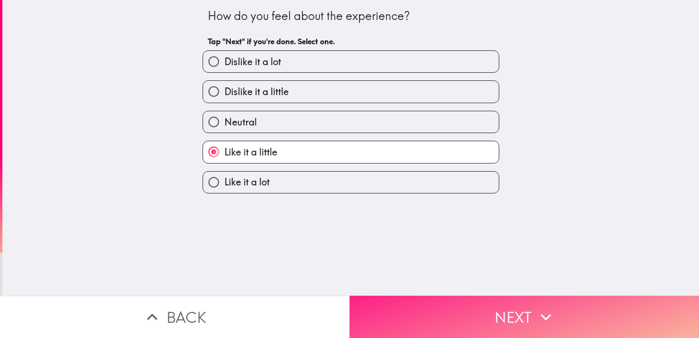
click at [503, 314] on button "Next" at bounding box center [525, 317] width 350 height 42
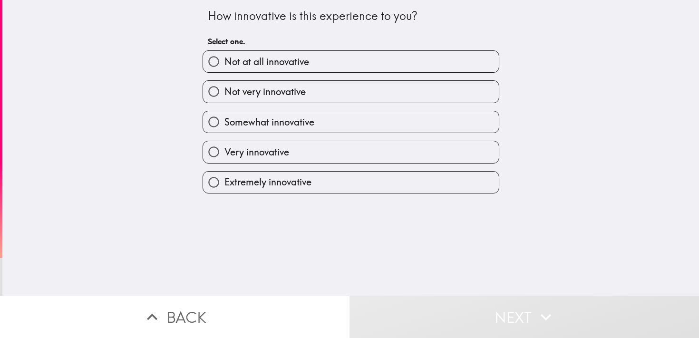
click at [272, 189] on span "Extremely innovative" at bounding box center [268, 182] width 87 height 13
click at [225, 190] on input "Extremely innovative" at bounding box center [213, 182] width 21 height 21
radio input "true"
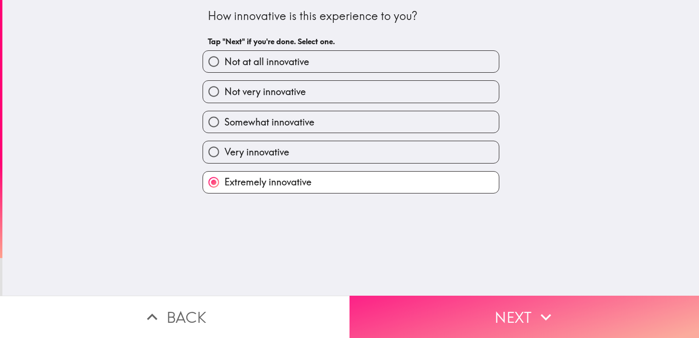
click at [490, 309] on button "Next" at bounding box center [525, 317] width 350 height 42
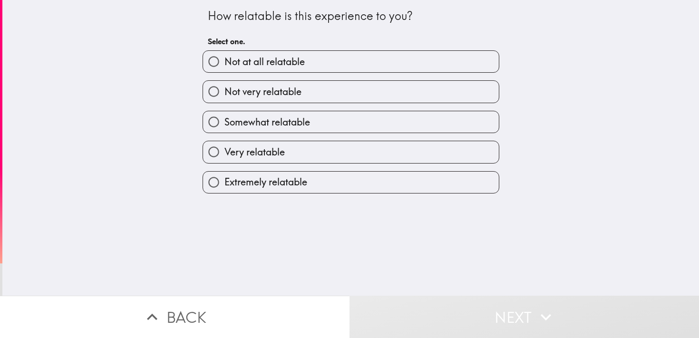
click at [257, 157] on span "Very relatable" at bounding box center [255, 152] width 60 height 13
click at [225, 157] on input "Very relatable" at bounding box center [213, 151] width 21 height 21
radio input "true"
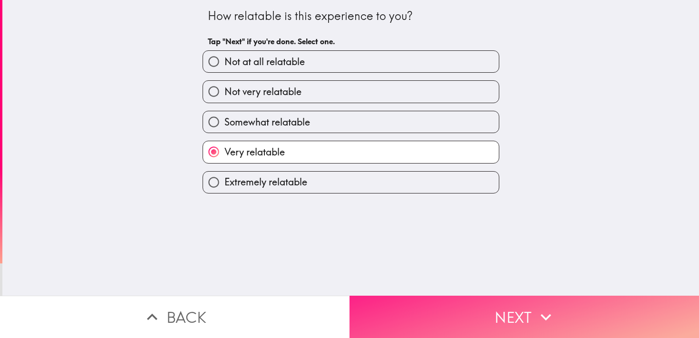
click at [502, 311] on button "Next" at bounding box center [525, 317] width 350 height 42
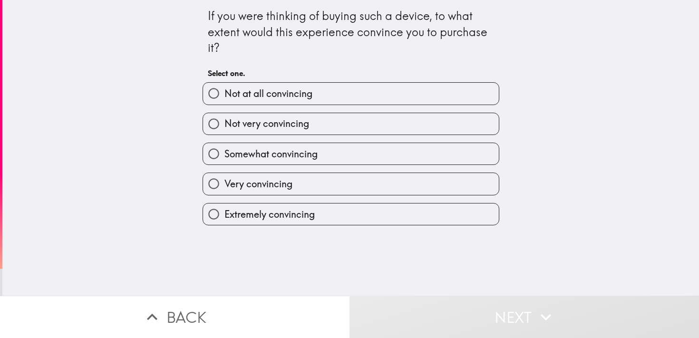
click at [287, 148] on span "Somewhat convincing" at bounding box center [271, 153] width 93 height 13
click at [225, 148] on input "Somewhat convincing" at bounding box center [213, 153] width 21 height 21
radio input "true"
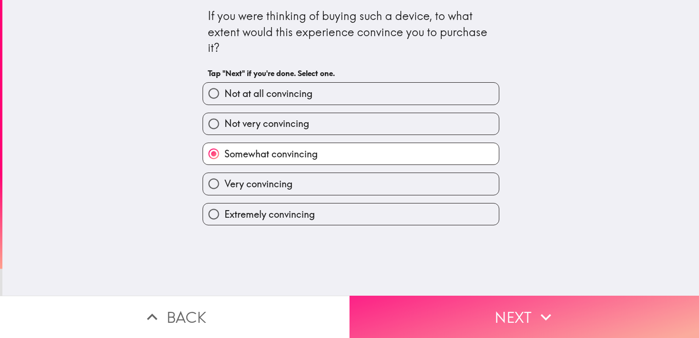
click at [516, 323] on button "Next" at bounding box center [525, 317] width 350 height 42
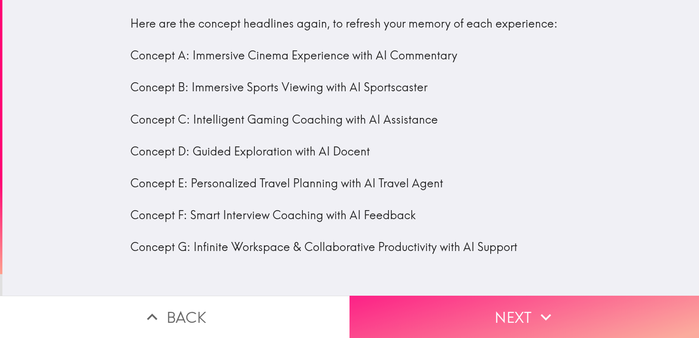
click at [525, 304] on button "Next" at bounding box center [525, 317] width 350 height 42
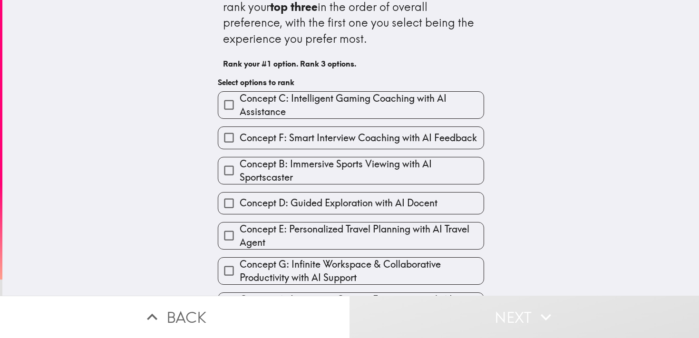
scroll to position [60, 0]
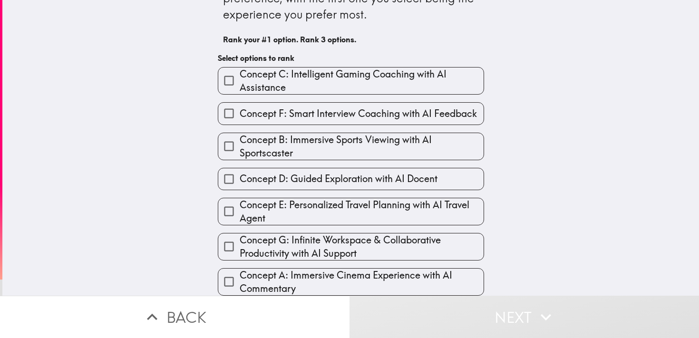
click at [324, 172] on span "Concept D: Guided Exploration with AI Docent" at bounding box center [339, 178] width 198 height 13
click at [240, 172] on input "Concept D: Guided Exploration with AI Docent" at bounding box center [228, 178] width 21 height 21
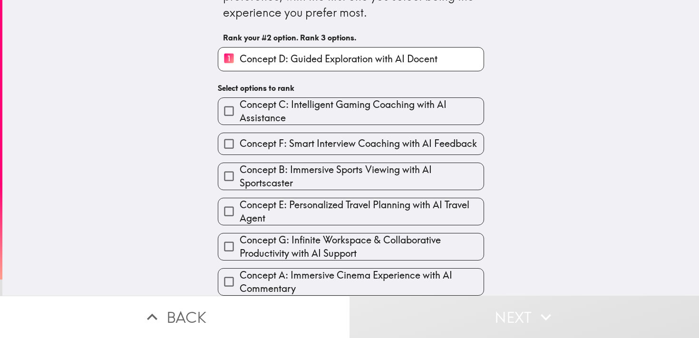
click at [333, 99] on span "Concept C: Intelligent Gaming Coaching with AI Assistance" at bounding box center [362, 111] width 244 height 27
click at [240, 100] on input "Concept C: Intelligent Gaming Coaching with AI Assistance" at bounding box center [228, 110] width 21 height 21
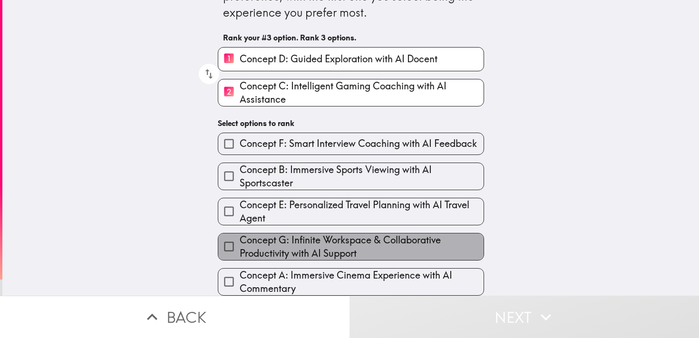
click at [341, 238] on span "Concept G: Infinite Workspace & Collaborative Productivity with AI Support" at bounding box center [362, 247] width 244 height 27
click at [240, 238] on input "Concept G: Infinite Workspace & Collaborative Productivity with AI Support" at bounding box center [228, 246] width 21 height 21
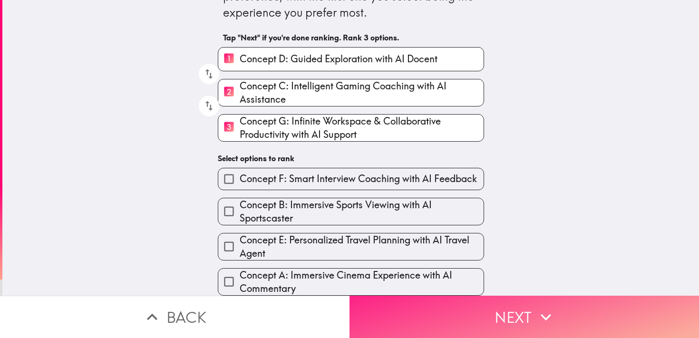
click at [501, 313] on button "Next" at bounding box center [525, 317] width 350 height 42
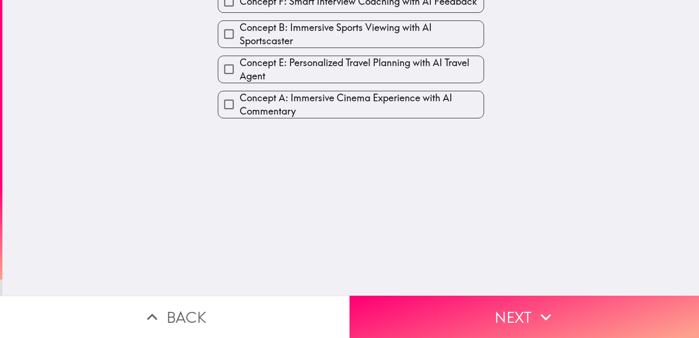
scroll to position [0, 0]
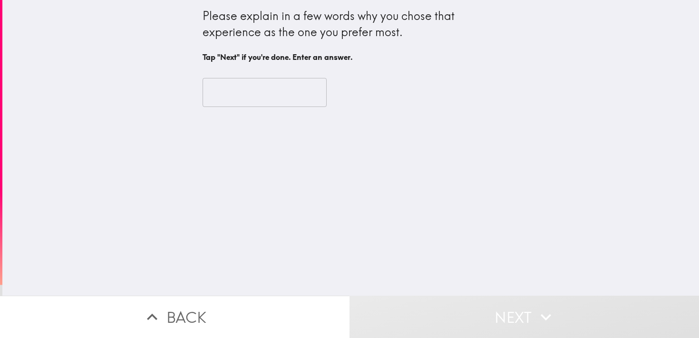
click at [255, 98] on input "text" at bounding box center [265, 92] width 124 height 29
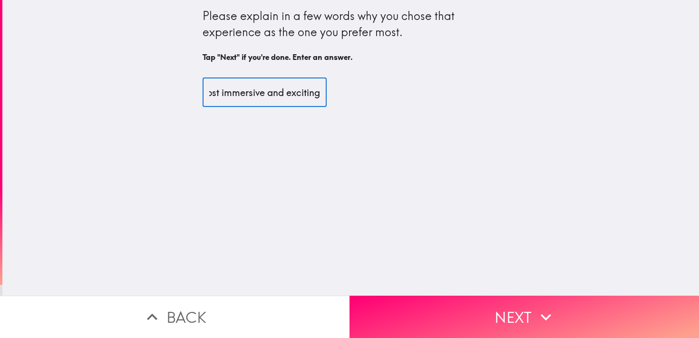
scroll to position [0, 58]
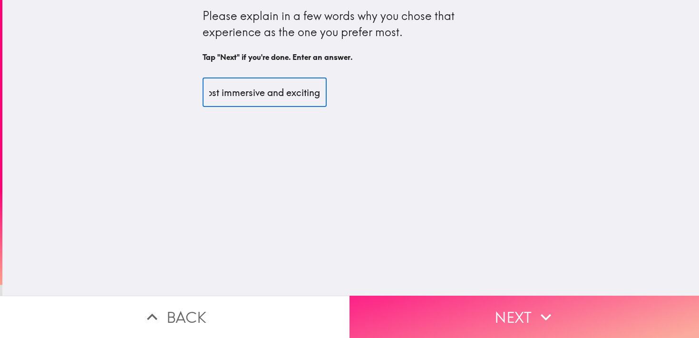
type input "It is the most immersive and exciting"
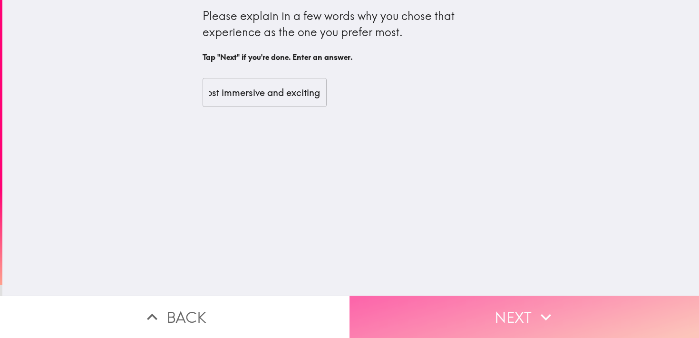
click at [534, 296] on button "Next" at bounding box center [525, 317] width 350 height 42
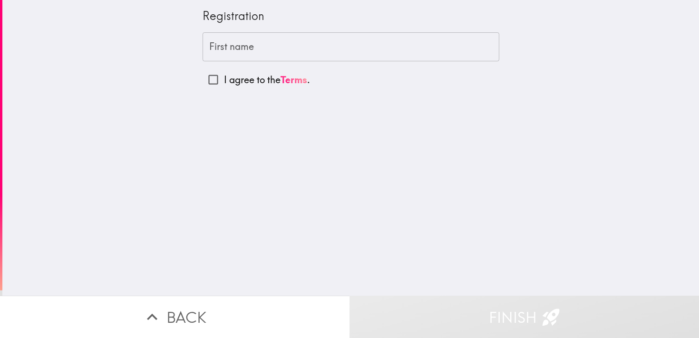
click at [260, 43] on input "First name" at bounding box center [351, 46] width 297 height 29
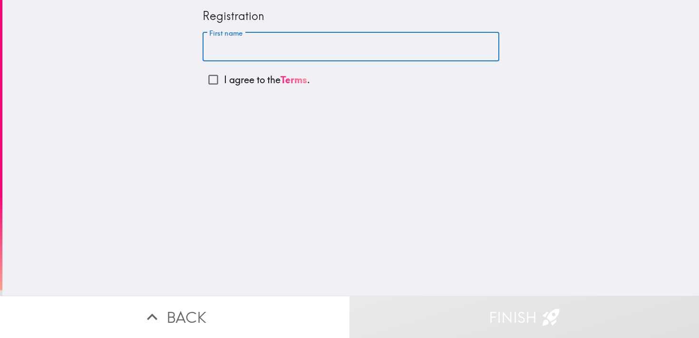
type input "[PERSON_NAME]"
click at [215, 80] on input "I agree to the Terms ." at bounding box center [213, 79] width 21 height 21
checkbox input "true"
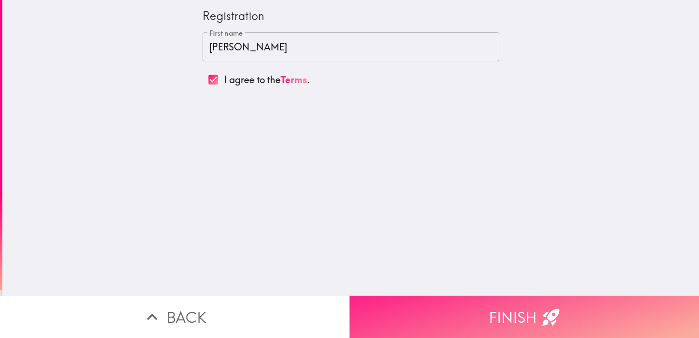
click at [489, 296] on button "Finish" at bounding box center [525, 317] width 350 height 42
